Goal: Task Accomplishment & Management: Use online tool/utility

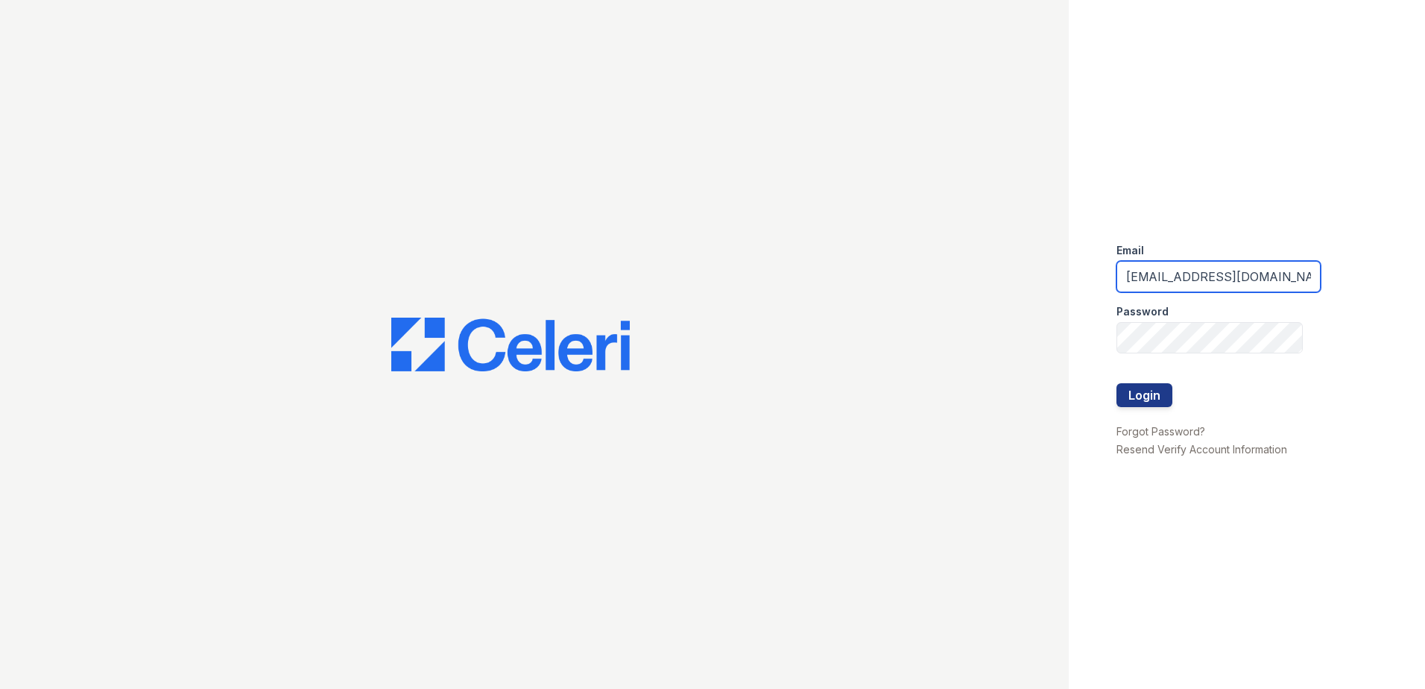
click at [1205, 280] on input "ehutchinson@trinity-pm.com" at bounding box center [1219, 276] width 204 height 31
type input "arriveatmedicinelake@trinity-pm.com"
click at [1163, 397] on button "Login" at bounding box center [1145, 395] width 56 height 24
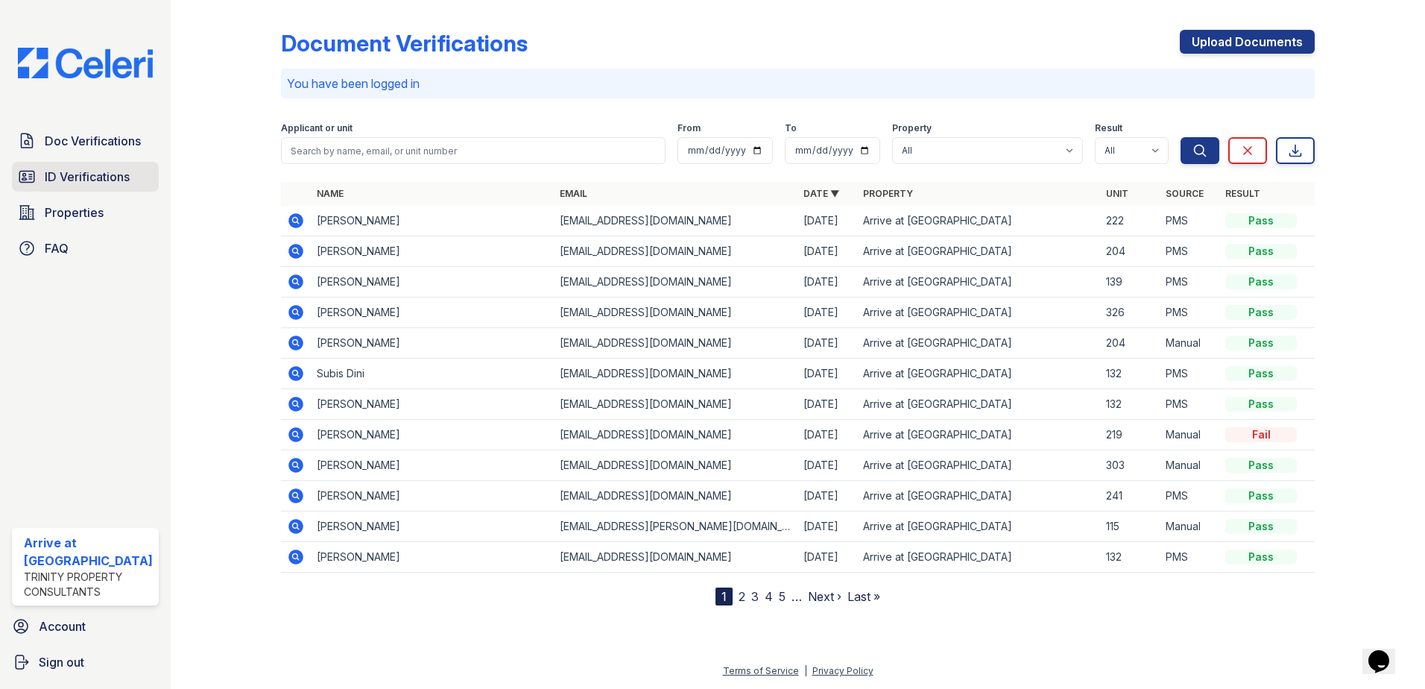
click at [100, 173] on span "ID Verifications" at bounding box center [87, 177] width 85 height 18
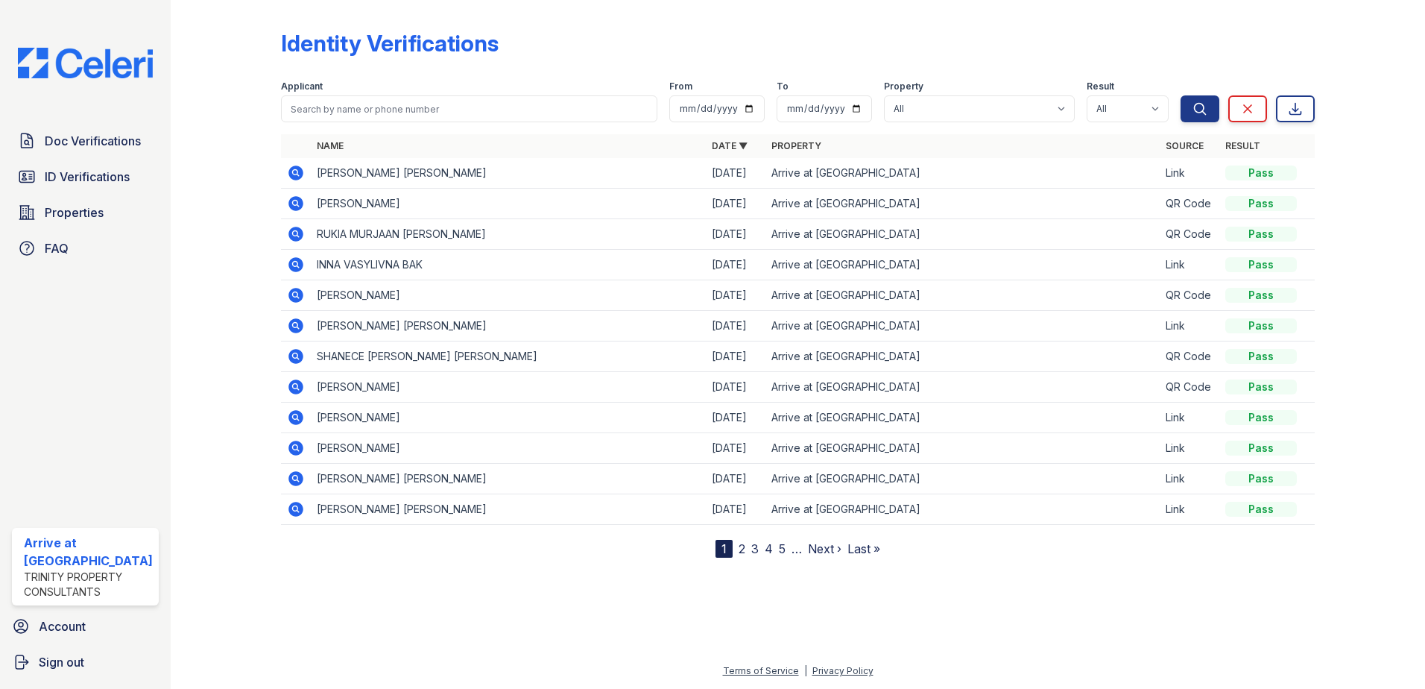
click at [467, 534] on div "Name Date ▼ Property Source Result [PERSON_NAME] [PERSON_NAME] [DATE] Arrive at…" at bounding box center [798, 345] width 1035 height 423
